Goal: Information Seeking & Learning: Understand process/instructions

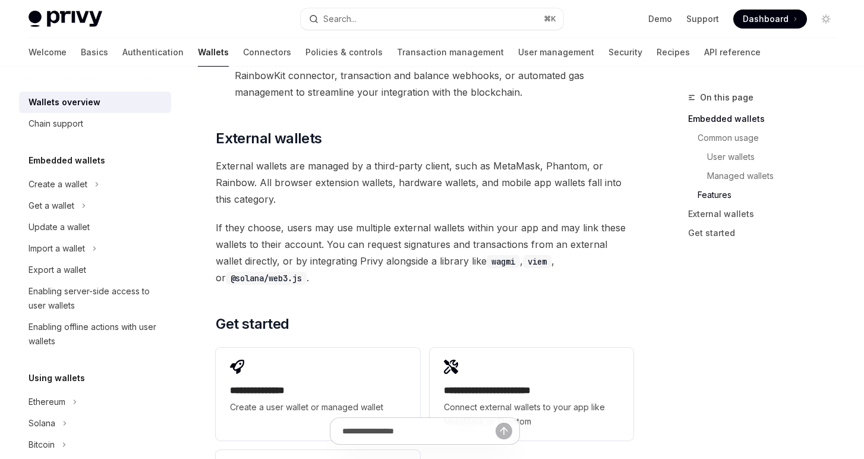
scroll to position [210, 0]
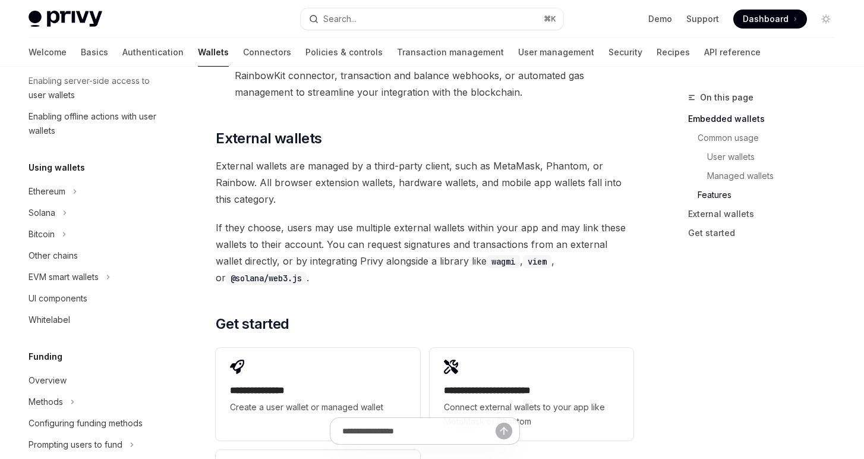
click at [57, 15] on img at bounding box center [66, 19] width 74 height 17
type textarea "*"
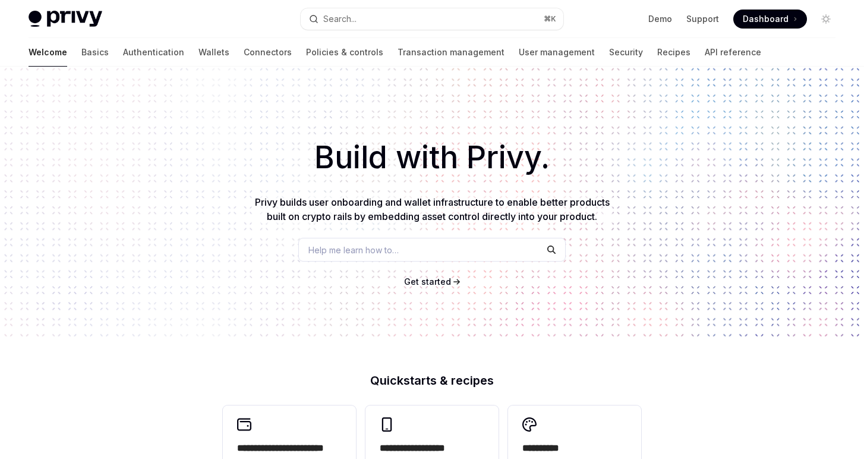
click at [750, 17] on span "Dashboard" at bounding box center [765, 19] width 46 height 12
click at [434, 17] on button "Search... ⌘ K" at bounding box center [432, 18] width 263 height 21
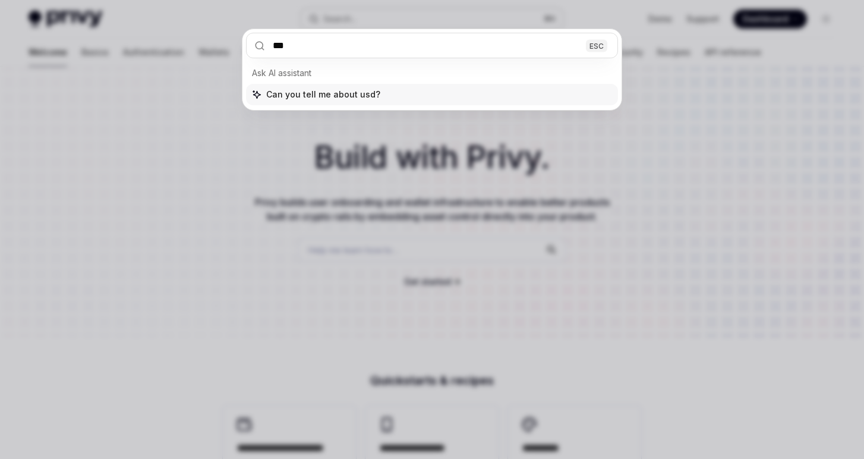
type input "****"
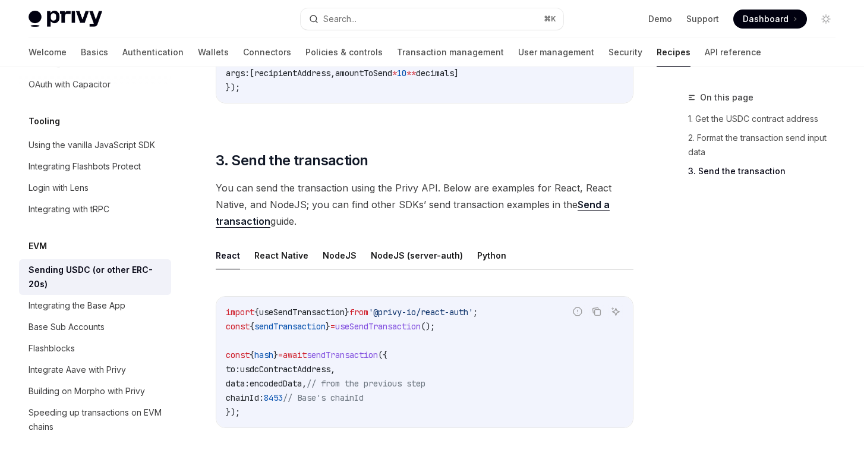
scroll to position [820, 0]
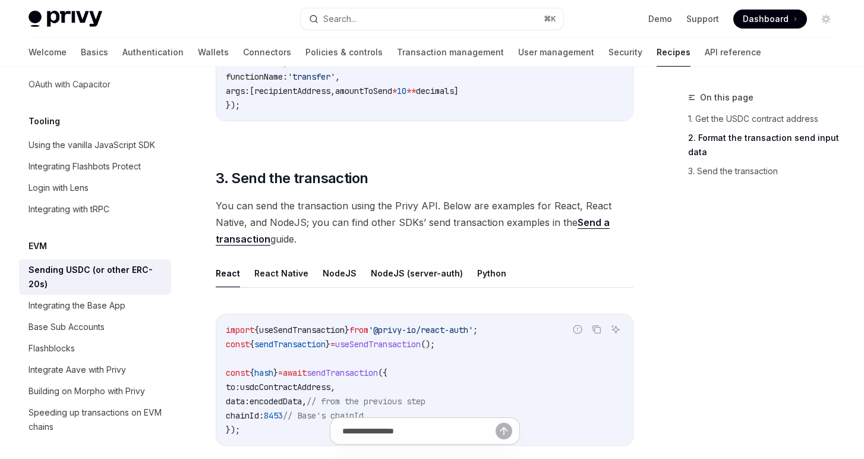
click at [585, 222] on link "Send a transaction" at bounding box center [413, 230] width 394 height 29
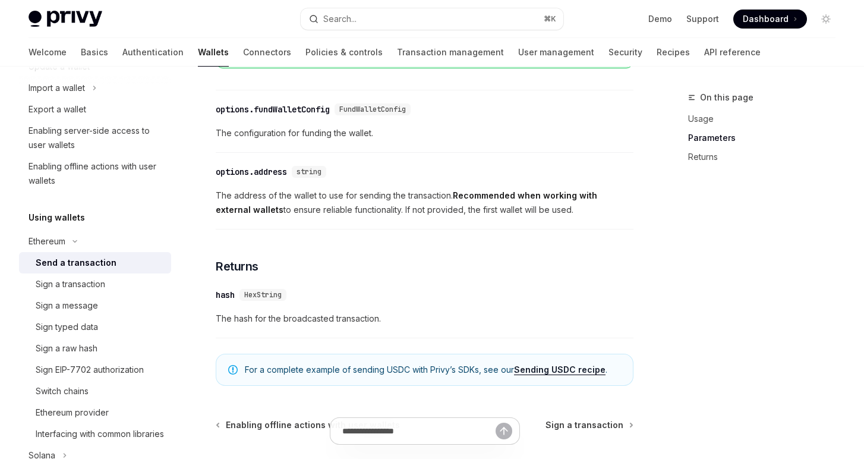
scroll to position [817, 0]
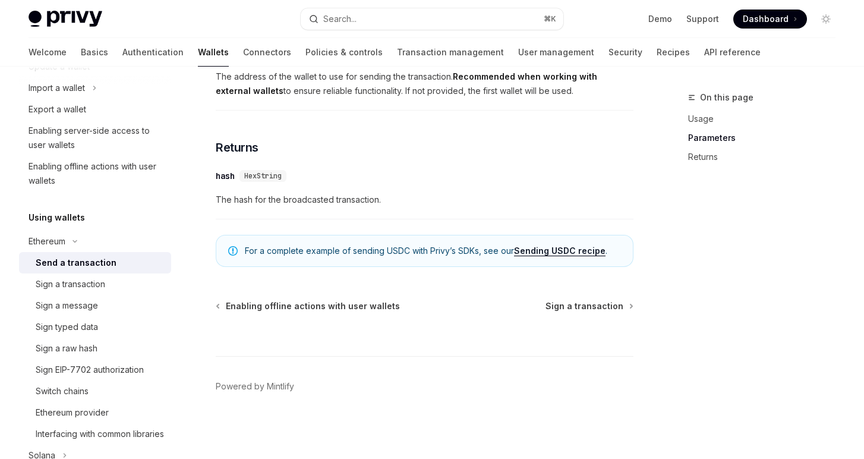
click at [547, 254] on link "Sending USDC recipe" at bounding box center [559, 250] width 91 height 11
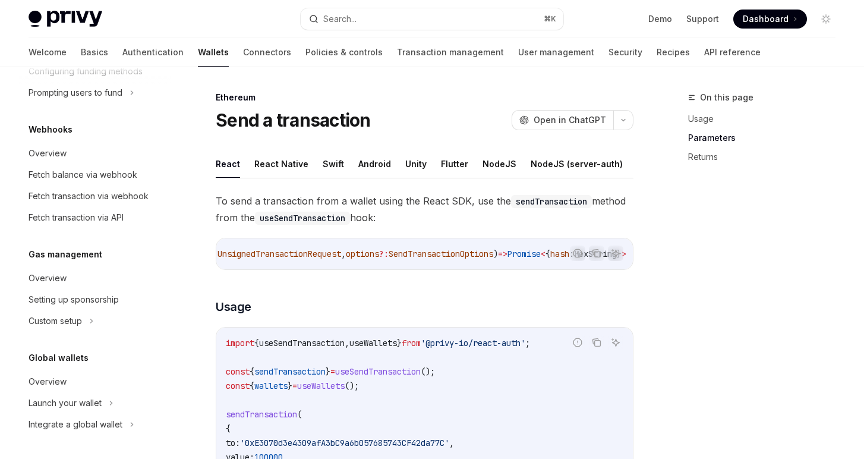
type textarea "*"
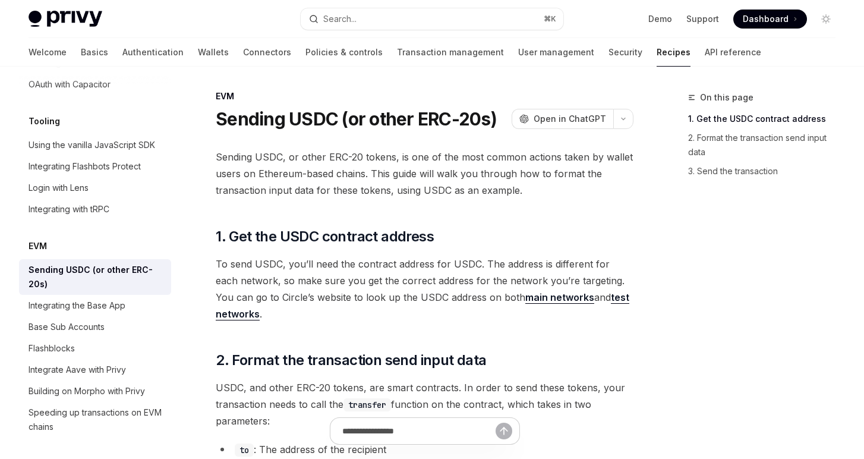
scroll to position [0, 0]
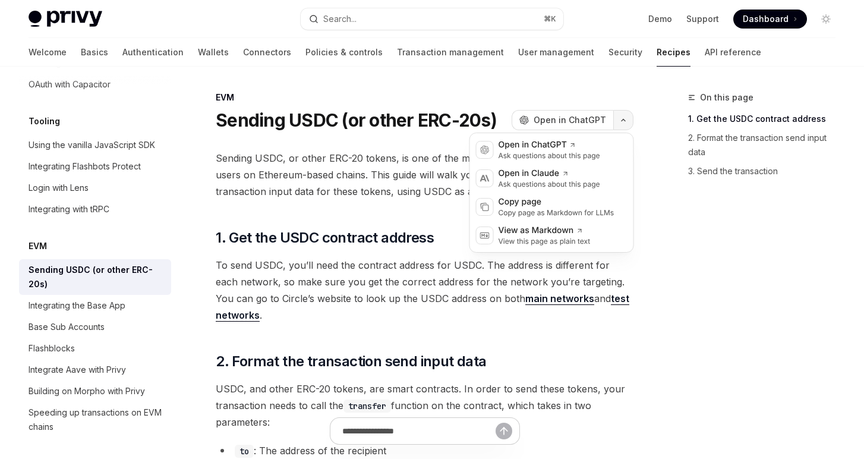
click at [621, 126] on button "button" at bounding box center [623, 120] width 20 height 20
click at [557, 213] on div "Copy page as Markdown for LLMs" at bounding box center [556, 213] width 116 height 10
